Goal: Transaction & Acquisition: Purchase product/service

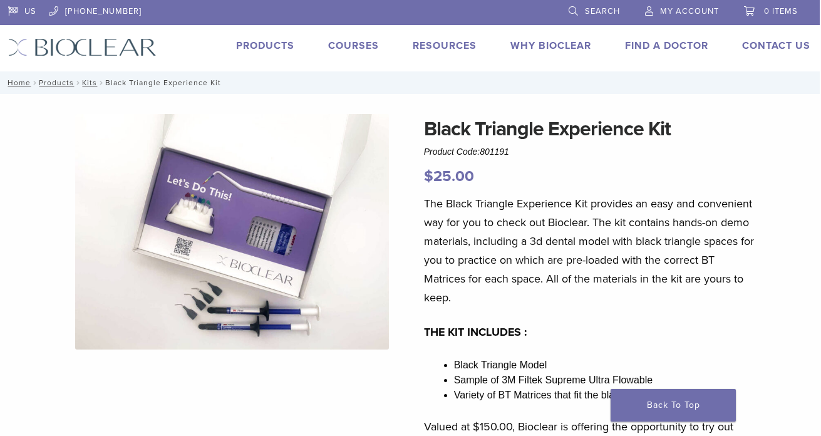
scroll to position [0, 1]
click at [347, 46] on link "Courses" at bounding box center [353, 45] width 51 height 13
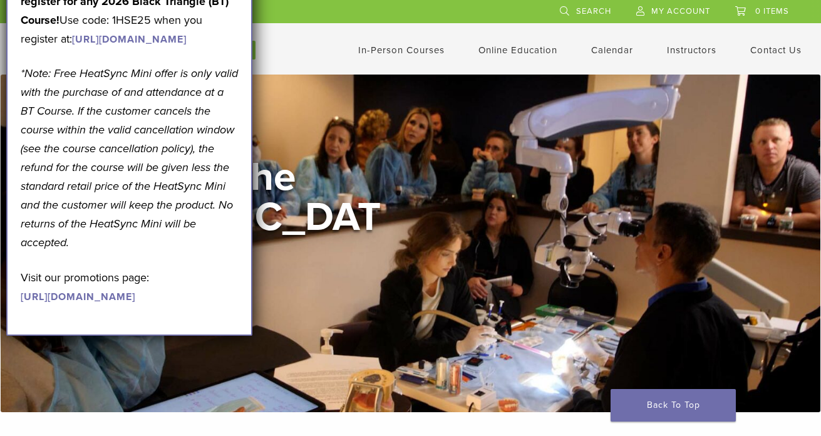
click at [319, 65] on header "US 1.855.712.5327 Search My Account 0 items Cart No products in the cart. Back …" at bounding box center [410, 37] width 821 height 75
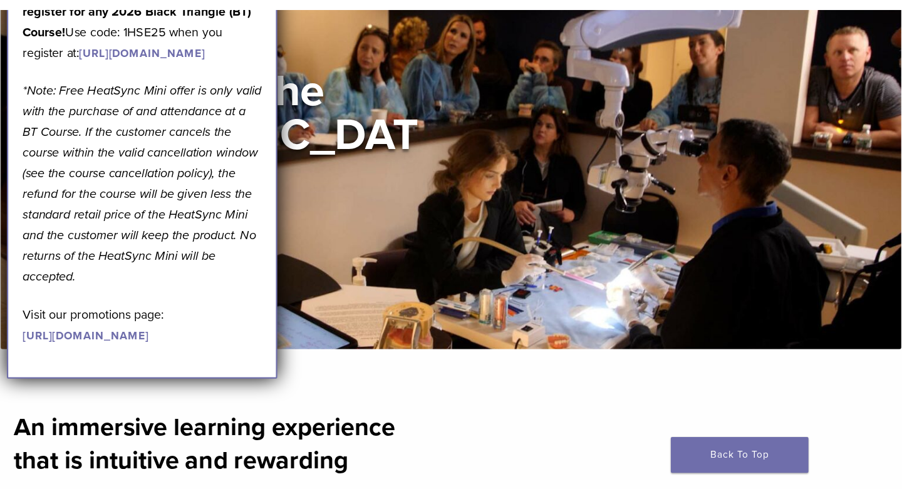
scroll to position [107, 0]
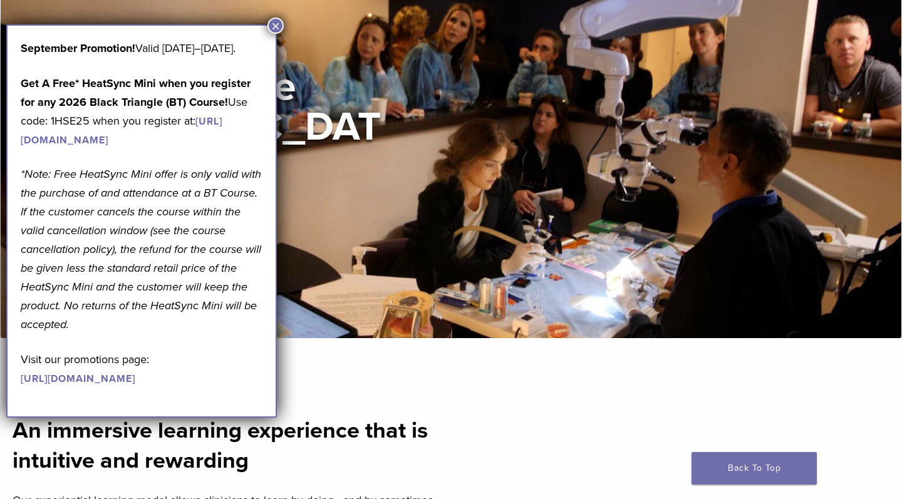
click at [280, 21] on button "×" at bounding box center [276, 26] width 16 height 16
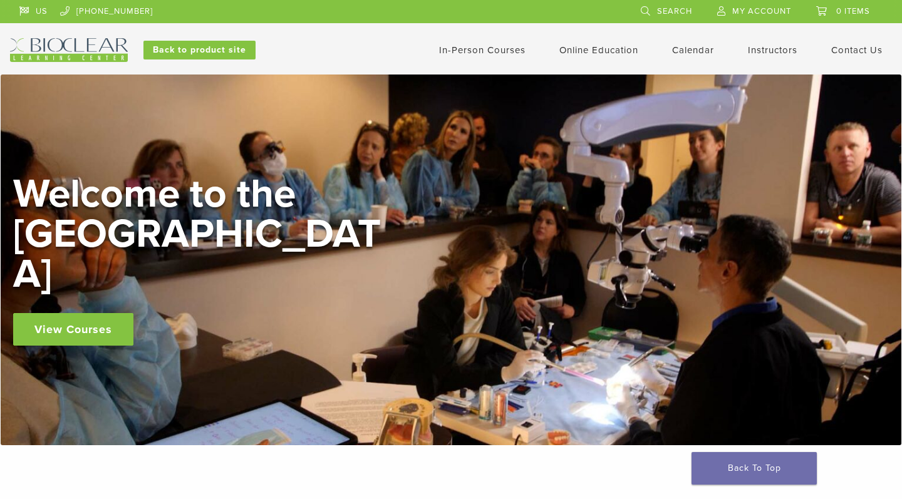
scroll to position [0, 0]
click at [501, 51] on link "In-Person Courses" at bounding box center [482, 49] width 86 height 11
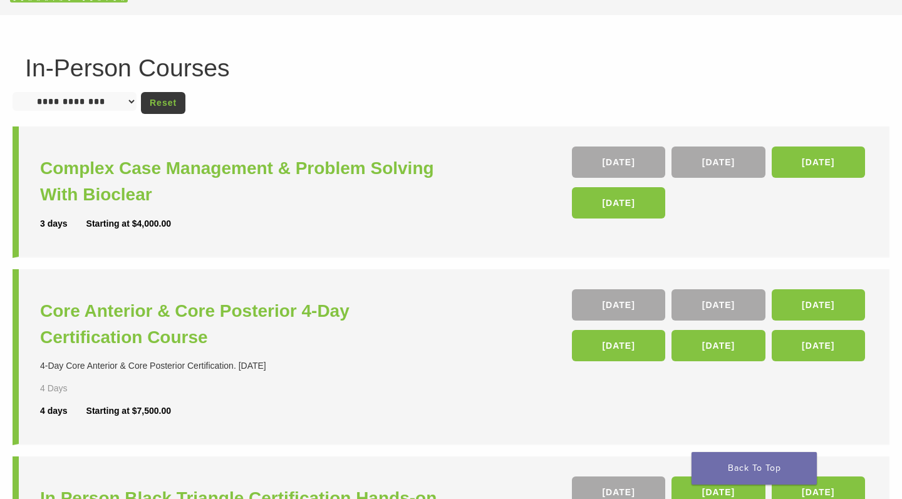
scroll to position [59, 0]
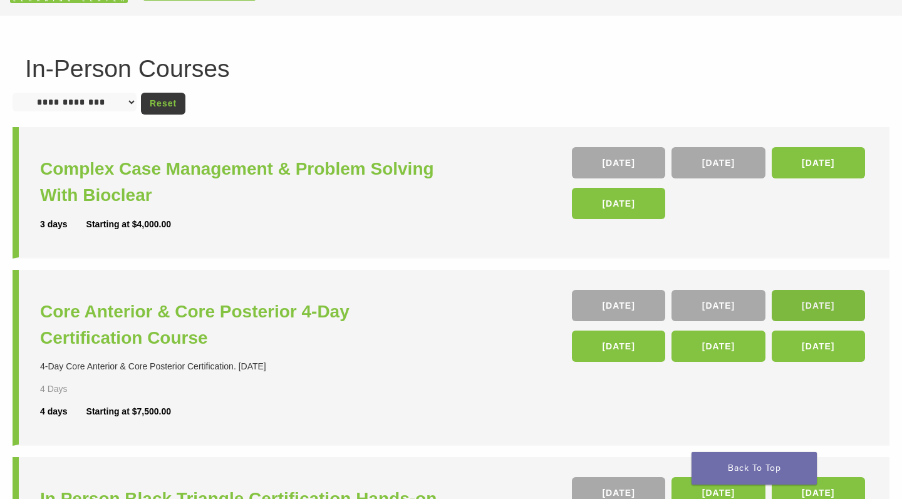
click at [807, 310] on link "[DATE]" at bounding box center [818, 305] width 93 height 31
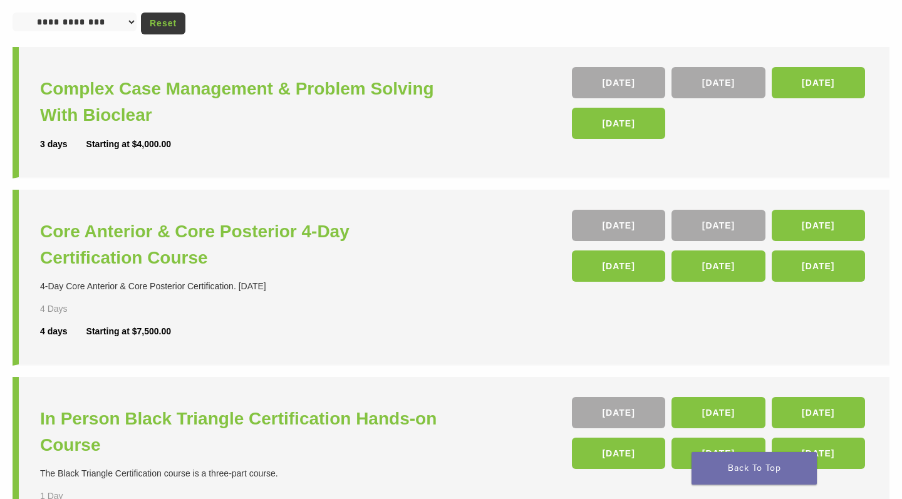
scroll to position [134, 0]
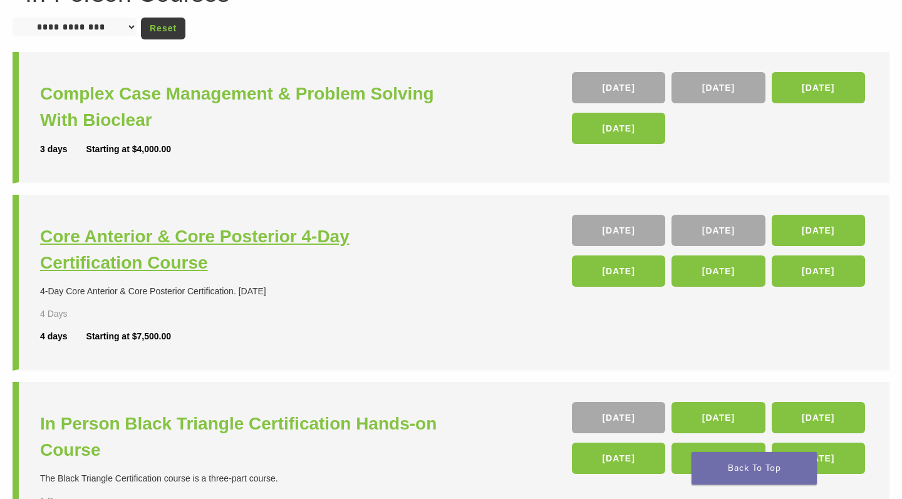
click at [241, 239] on h3 "Core Anterior & Core Posterior 4-Day Certification Course" at bounding box center [247, 250] width 414 height 53
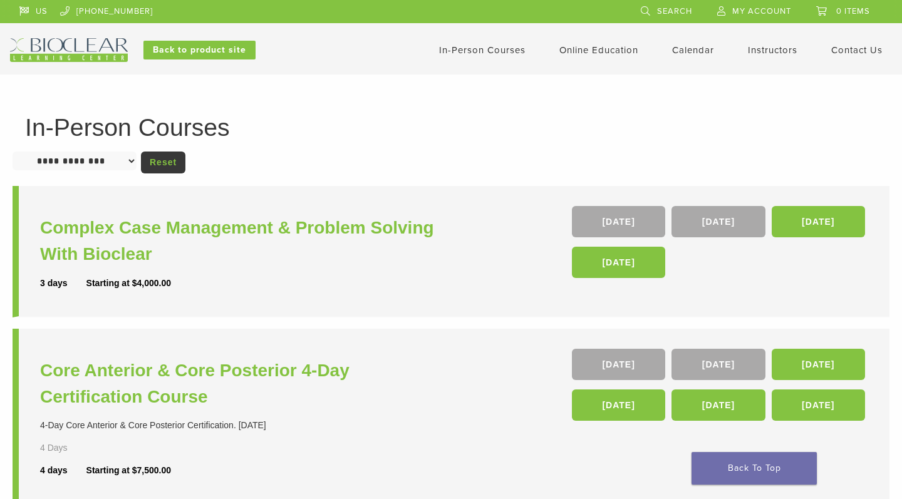
scroll to position [0, 0]
click at [580, 70] on link "Interactive" at bounding box center [601, 72] width 76 height 28
click at [595, 101] on link "Self Guided" at bounding box center [601, 99] width 76 height 28
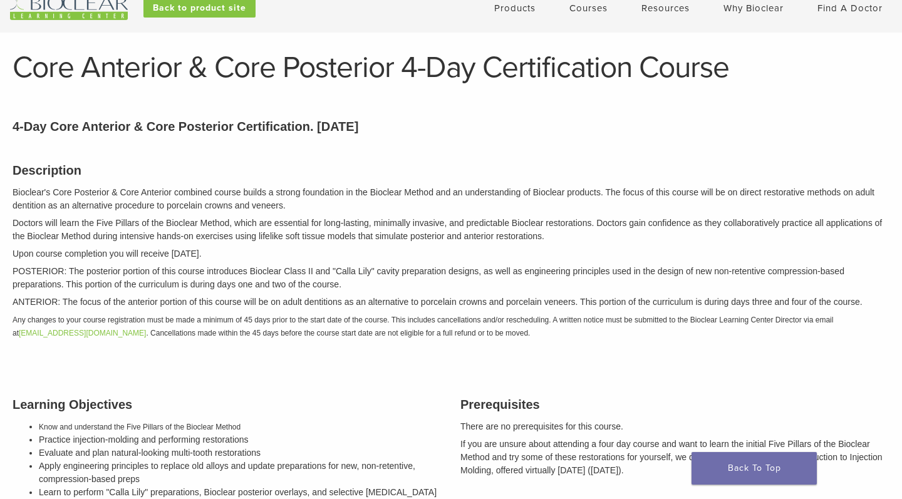
scroll to position [24, 0]
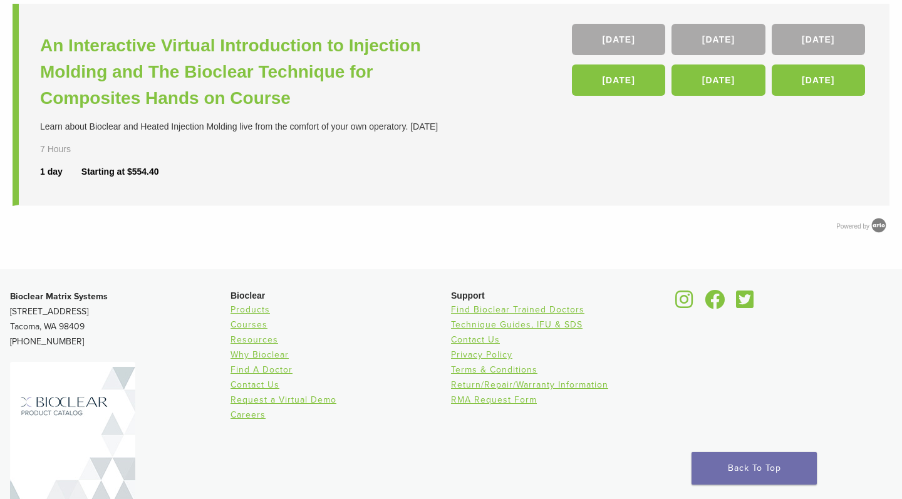
scroll to position [141, 0]
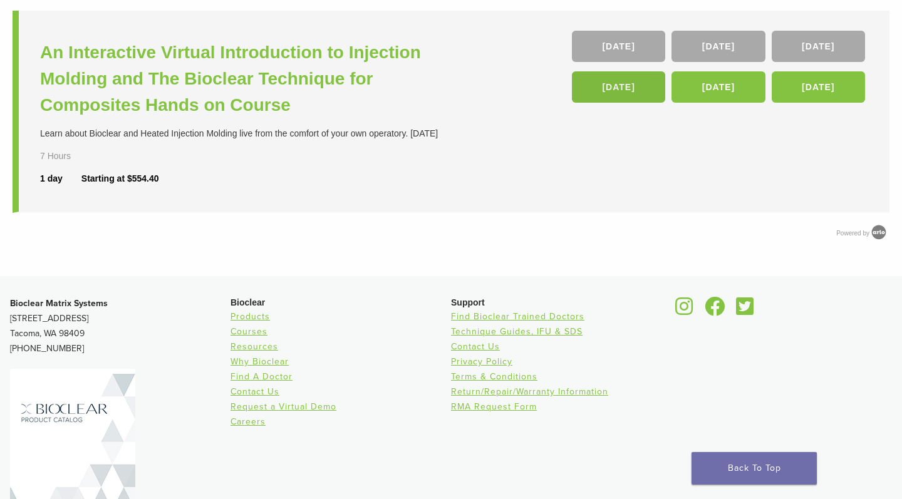
click at [587, 91] on link "[DATE]" at bounding box center [618, 86] width 93 height 31
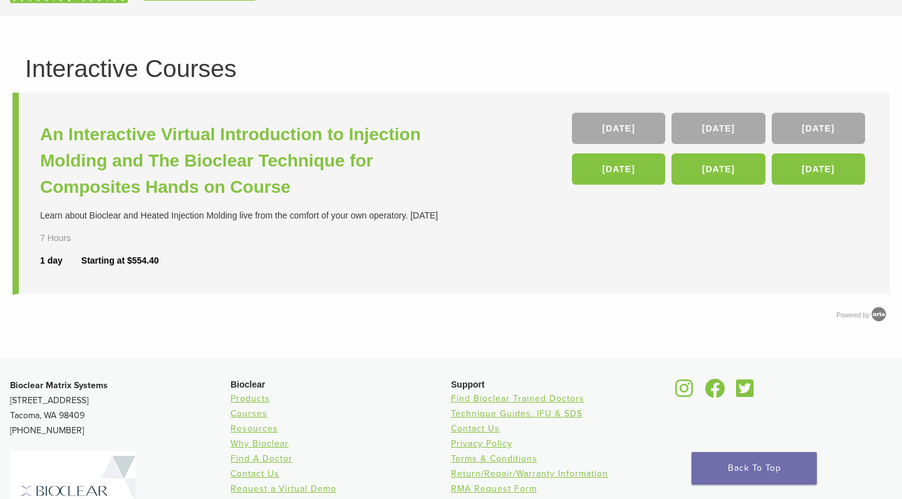
scroll to position [50, 0]
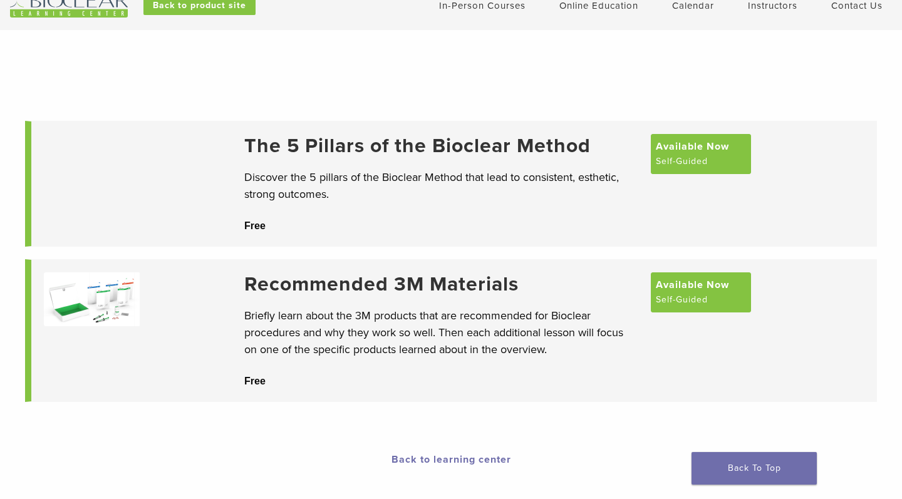
scroll to position [43, 0]
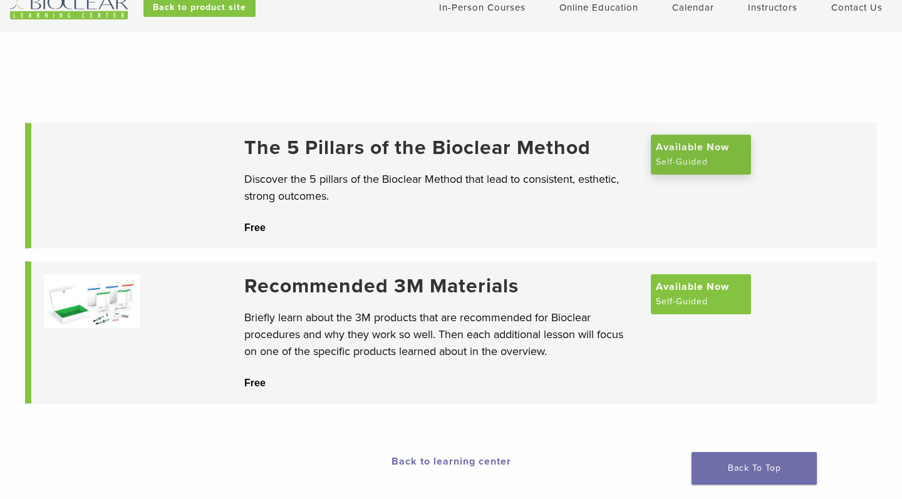
click at [696, 155] on span "Available Now" at bounding box center [692, 147] width 73 height 15
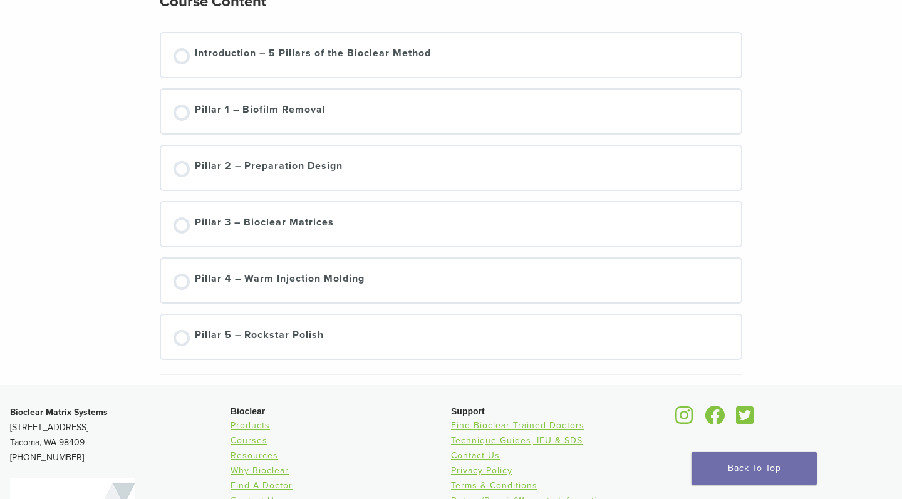
scroll to position [206, 0]
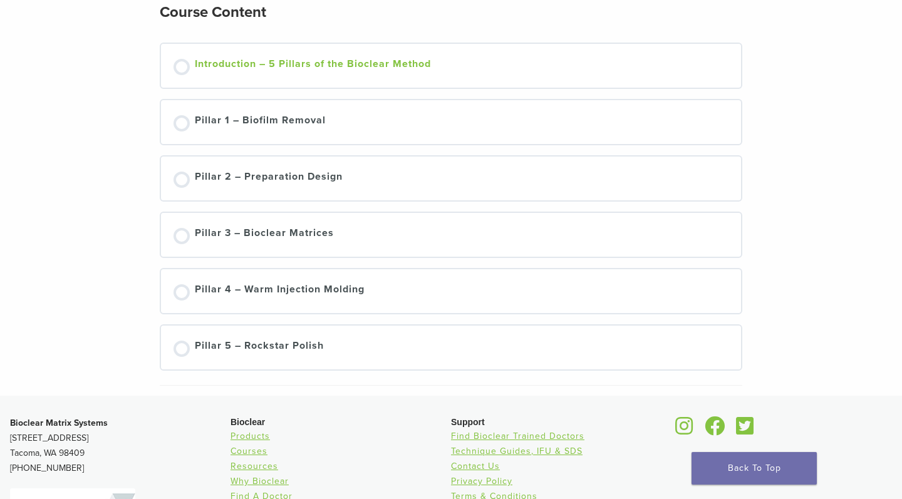
click at [182, 68] on div at bounding box center [182, 67] width 16 height 16
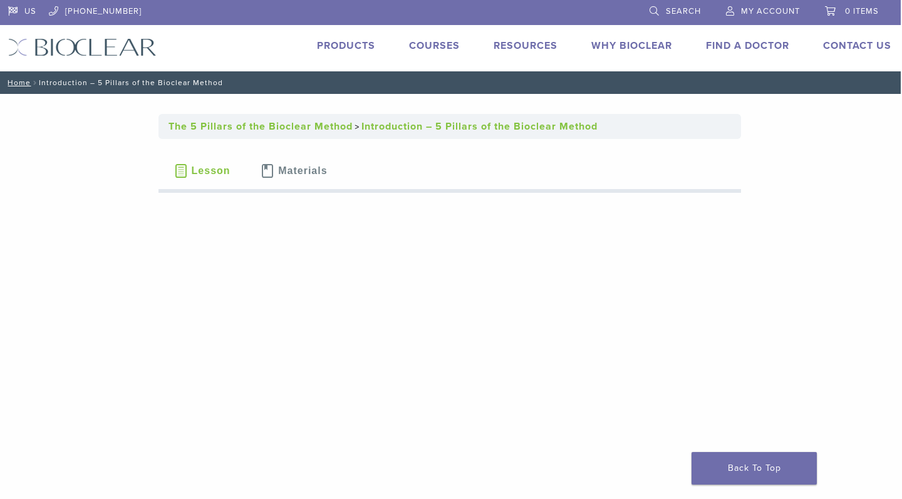
scroll to position [0, 1]
click at [359, 46] on link "Products" at bounding box center [347, 45] width 58 height 13
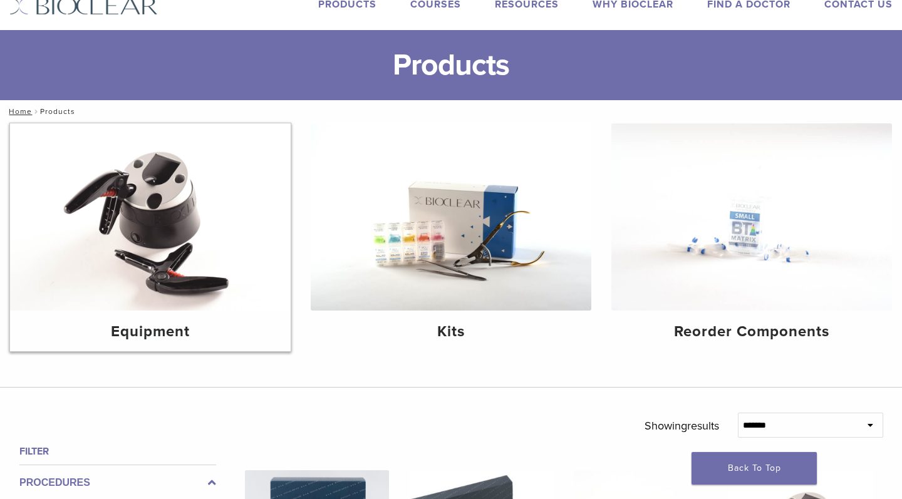
scroll to position [45, 0]
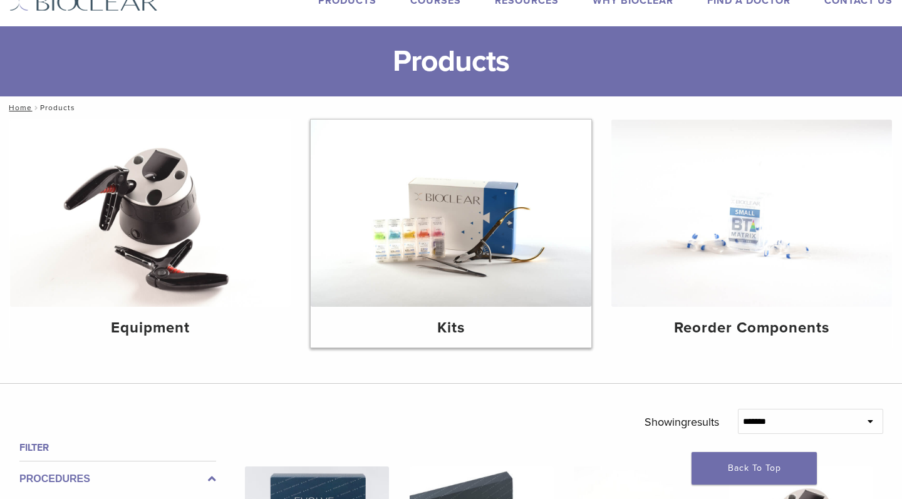
click at [446, 189] on img at bounding box center [451, 213] width 281 height 187
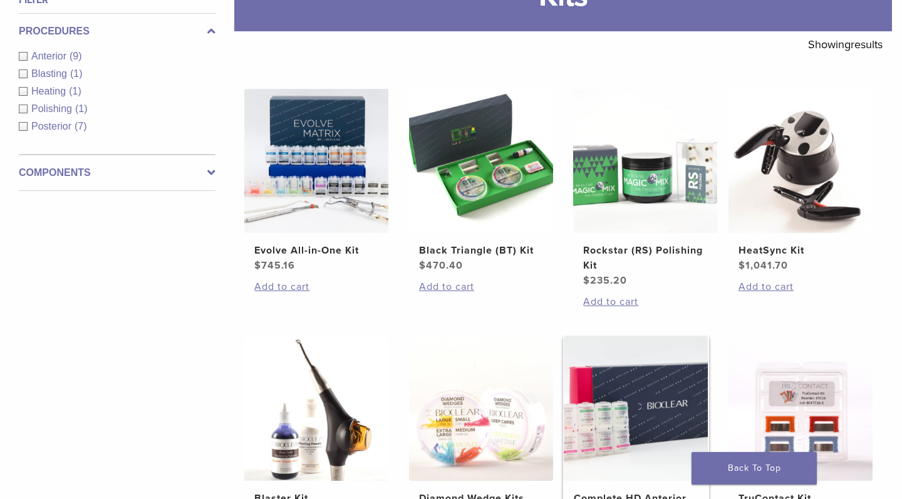
scroll to position [191, 1]
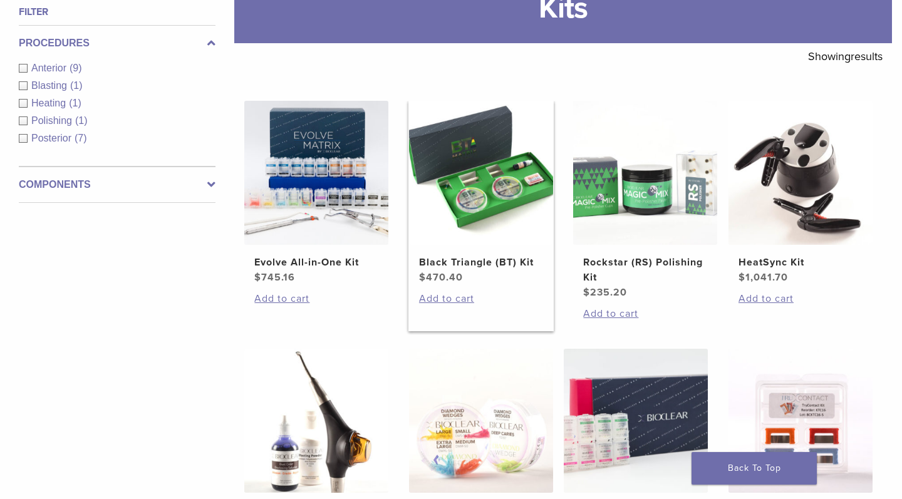
click at [462, 179] on img at bounding box center [481, 173] width 144 height 144
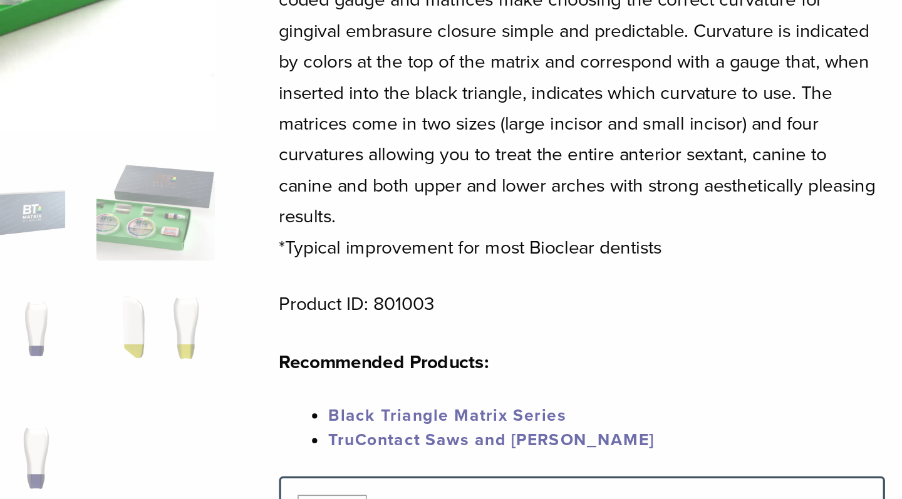
scroll to position [278, 9]
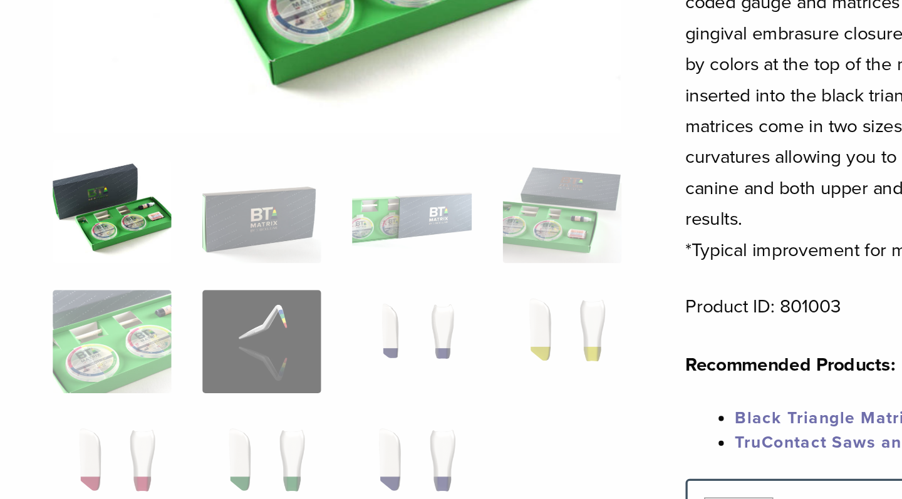
click at [75, 140] on img at bounding box center [111, 128] width 72 height 63
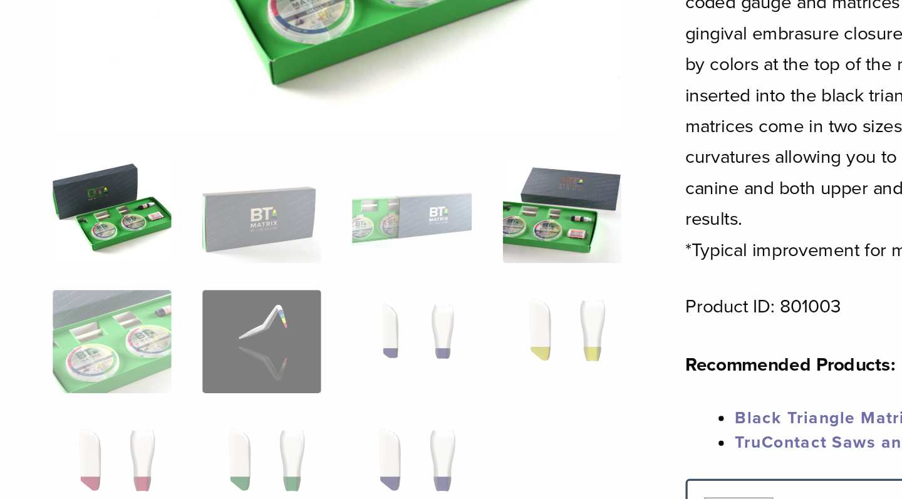
click at [348, 136] on img at bounding box center [384, 128] width 72 height 63
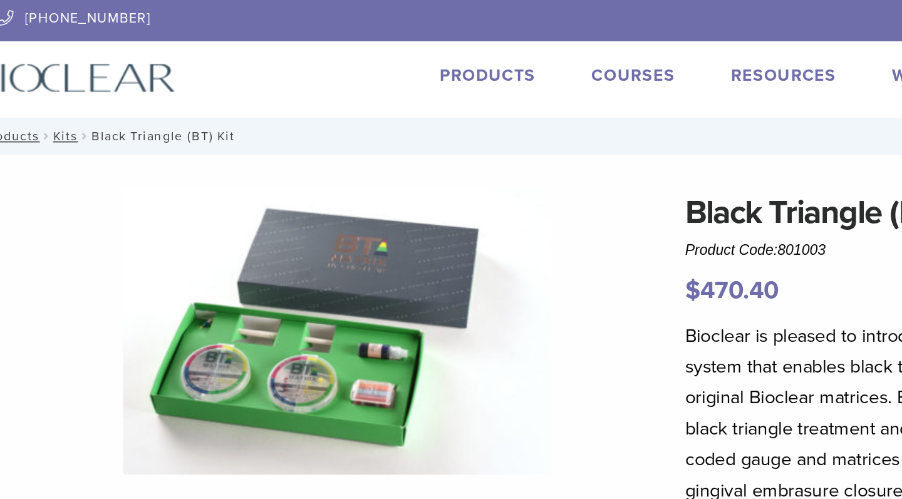
scroll to position [0, 9]
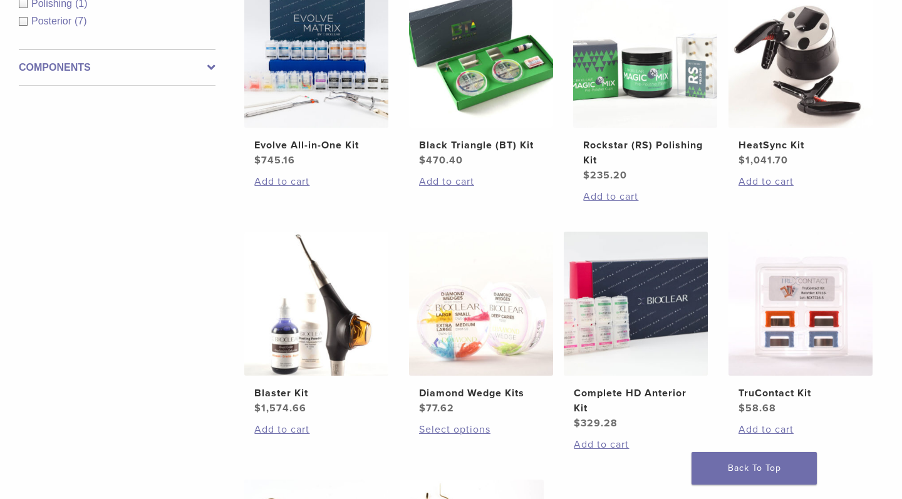
scroll to position [310, 1]
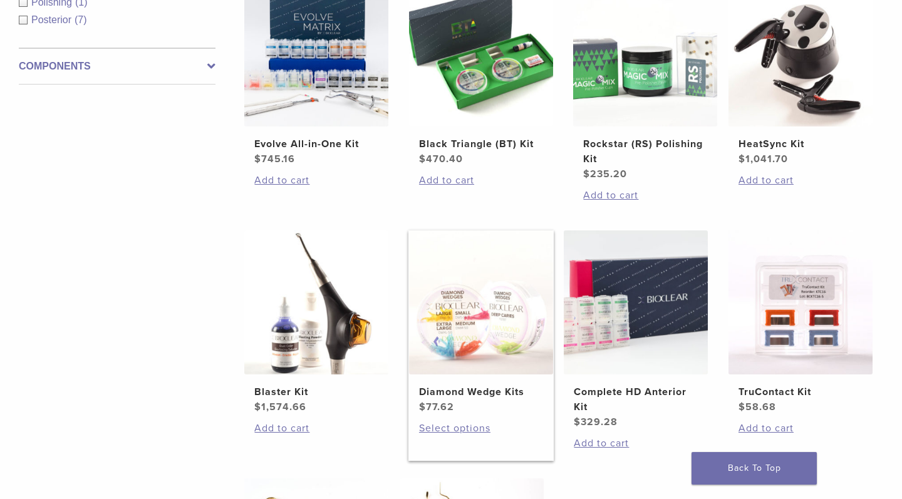
click at [513, 328] on img at bounding box center [481, 303] width 144 height 144
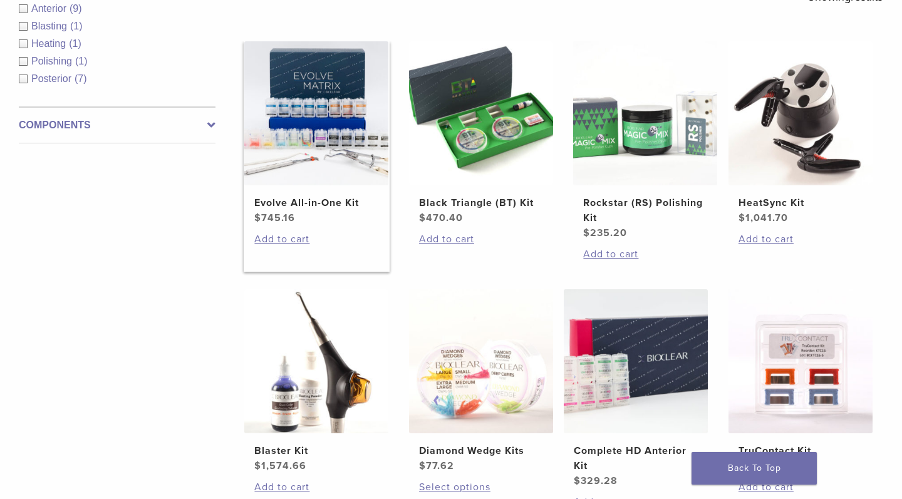
scroll to position [241, 1]
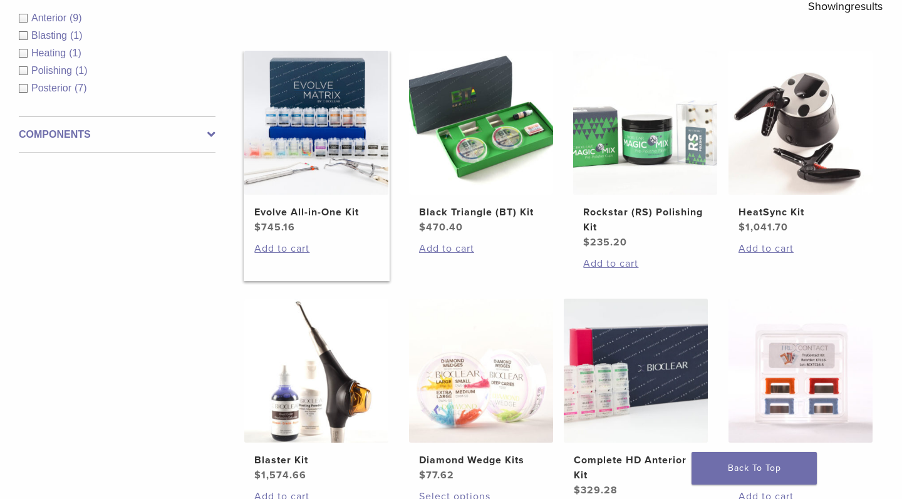
click at [323, 117] on img at bounding box center [316, 123] width 144 height 144
